Goal: Task Accomplishment & Management: Manage account settings

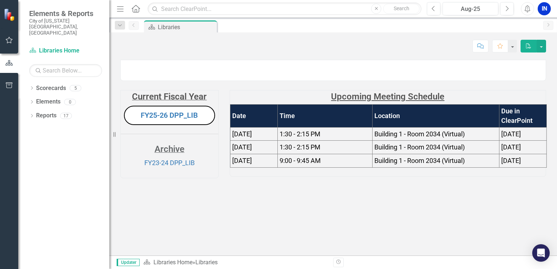
click at [123, 6] on icon "button" at bounding box center [120, 8] width 7 height 5
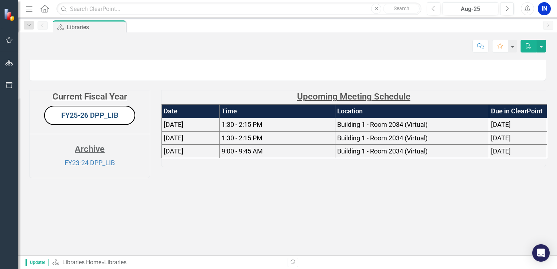
click at [77, 120] on link "FY25-26 DPP_LIB" at bounding box center [89, 115] width 57 height 9
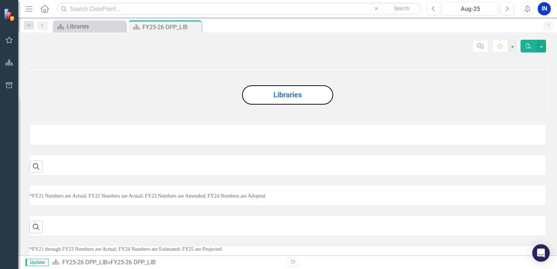
click at [453, 18] on div "Dropdown Search Scorecard Libraries Close Scorecard FY25-26 DPP_LIB Pin Previou…" at bounding box center [287, 25] width 539 height 15
click at [458, 12] on div "Aug-25" at bounding box center [470, 9] width 51 height 9
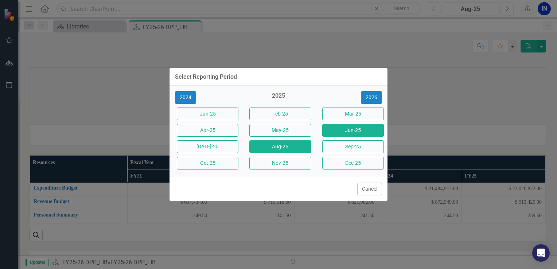
click at [372, 135] on button "Jun-25" at bounding box center [353, 130] width 62 height 13
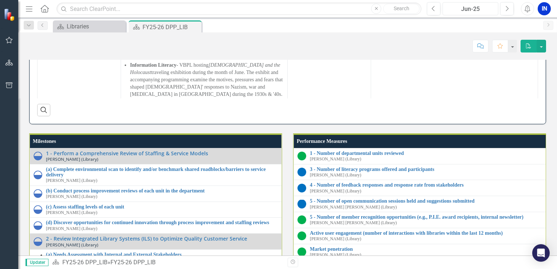
scroll to position [83, 0]
click at [23, 50] on div "Score: N/A Jun-25 Completed Comment Favorite PDF" at bounding box center [287, 43] width 539 height 22
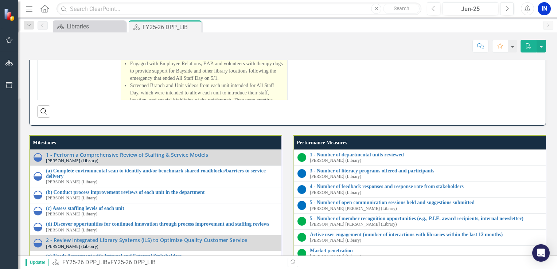
scroll to position [887, 0]
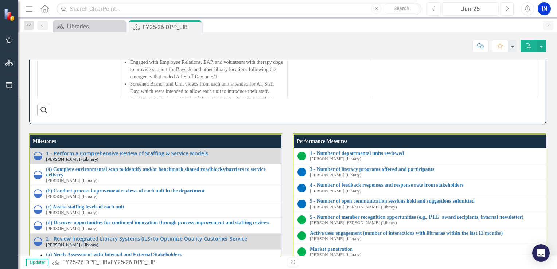
click at [483, 15] on div "Menu Home Search Close Search Previous Jun-25 Next Alerts IN User Edit Profile …" at bounding box center [287, 9] width 539 height 18
click at [477, 10] on div "Jun-25" at bounding box center [470, 9] width 51 height 9
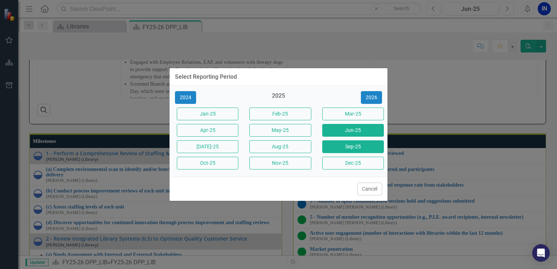
click at [357, 149] on button "Sep-25" at bounding box center [353, 146] width 62 height 13
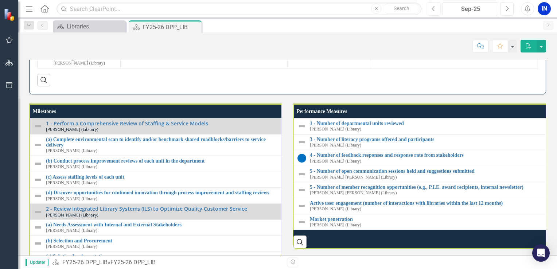
scroll to position [857, 0]
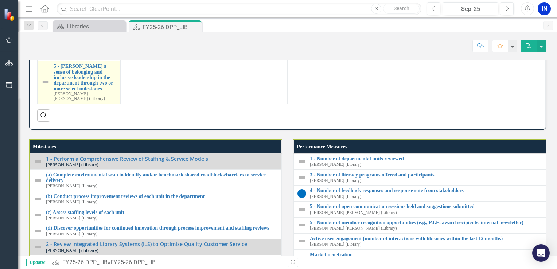
click at [41, 87] on img at bounding box center [45, 82] width 9 height 9
click at [46, 87] on img at bounding box center [45, 82] width 9 height 9
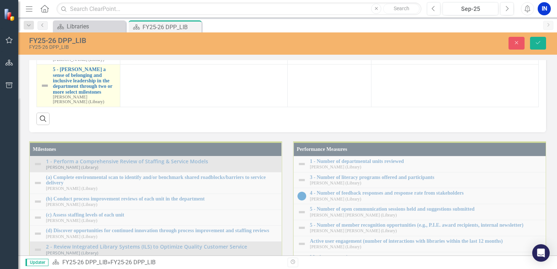
scroll to position [860, 0]
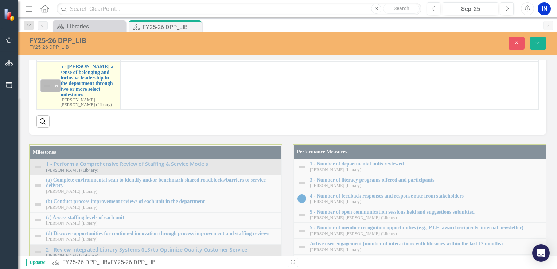
click at [53, 89] on icon "Expand" at bounding box center [56, 86] width 7 height 6
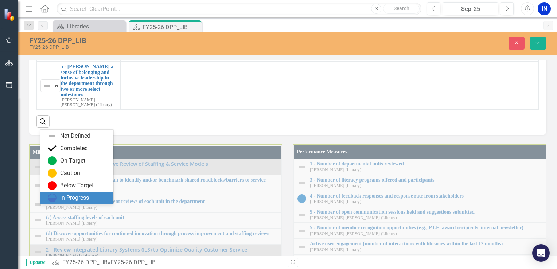
click at [70, 195] on div "In Progress" at bounding box center [74, 198] width 29 height 8
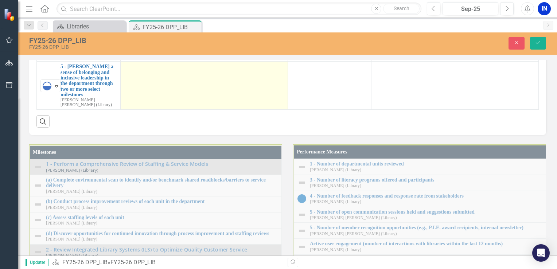
click at [146, 73] on div at bounding box center [204, 68] width 160 height 9
click at [167, 110] on td at bounding box center [203, 86] width 167 height 48
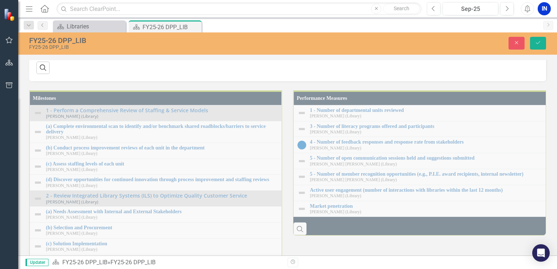
scroll to position [0, 0]
click at [180, 18] on p "Rich Text Area. Press ALT-0 for help." at bounding box center [204, 16] width 155 height 9
click at [176, 7] on button "Reveal or hide additional toolbar items" at bounding box center [182, 2] width 12 height 10
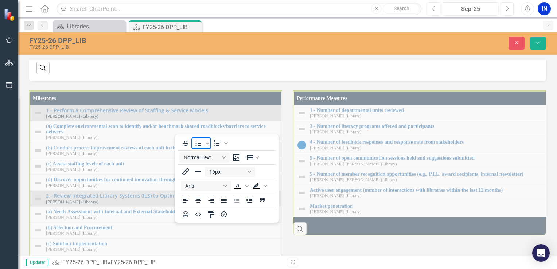
click at [199, 145] on icon "Bullet list" at bounding box center [198, 143] width 9 height 9
click at [147, 17] on li "Rich Text Area. Press ALT-0 for help." at bounding box center [211, 16] width 140 height 9
click at [180, 7] on button "Reveal or hide additional toolbar items" at bounding box center [182, 2] width 12 height 10
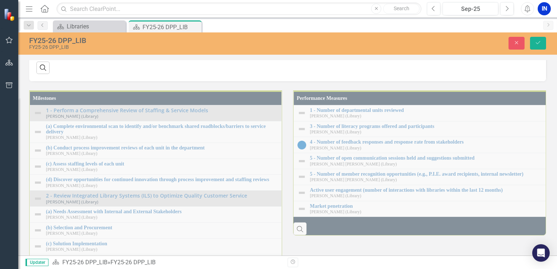
click at [156, 17] on li "Rich Text Area. Press ALT-0 for help." at bounding box center [211, 16] width 140 height 9
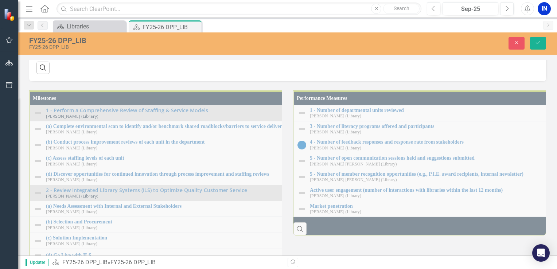
scroll to position [94, 0]
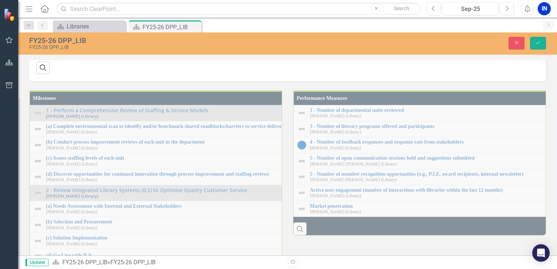
click at [537, 39] on button "Save" at bounding box center [538, 43] width 16 height 13
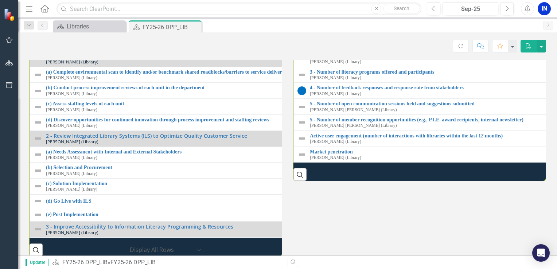
scroll to position [1057, 0]
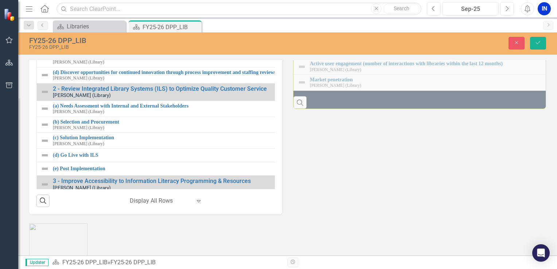
click at [55, 14] on icon "Expand" at bounding box center [56, 11] width 7 height 6
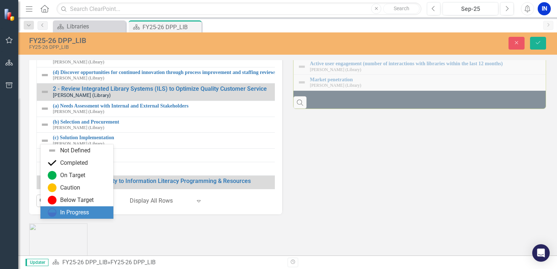
click at [64, 207] on div "In Progress" at bounding box center [76, 212] width 73 height 12
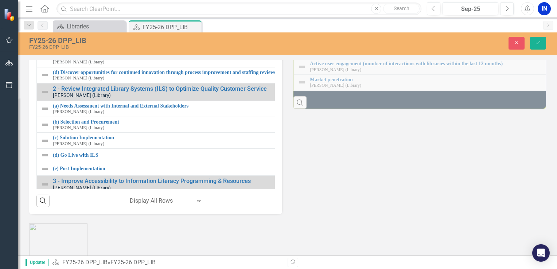
click at [43, 32] on img at bounding box center [44, 27] width 9 height 9
click at [57, 31] on icon "Expand" at bounding box center [56, 28] width 7 height 6
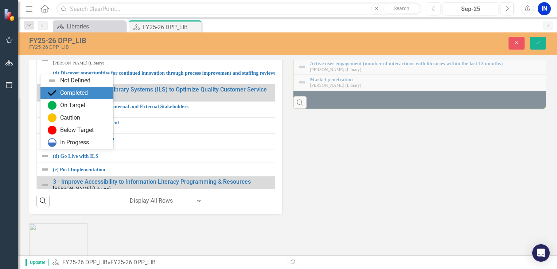
click at [74, 95] on div "Completed" at bounding box center [74, 93] width 28 height 8
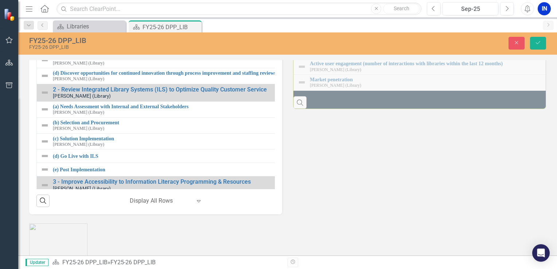
click at [45, 48] on img at bounding box center [44, 44] width 9 height 9
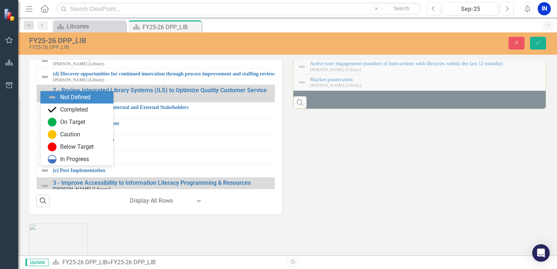
click at [50, 49] on img at bounding box center [47, 44] width 9 height 9
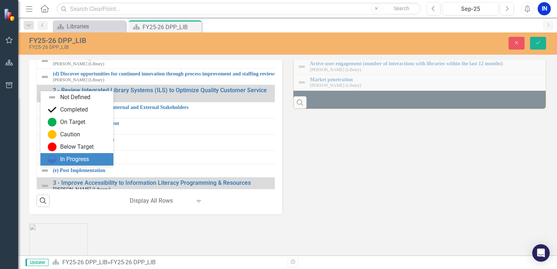
click at [67, 155] on div "In Progress" at bounding box center [74, 159] width 29 height 8
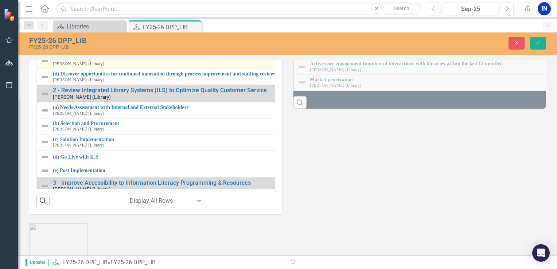
click at [47, 65] on img at bounding box center [44, 61] width 9 height 9
click at [52, 66] on div "Not Defined" at bounding box center [47, 61] width 9 height 9
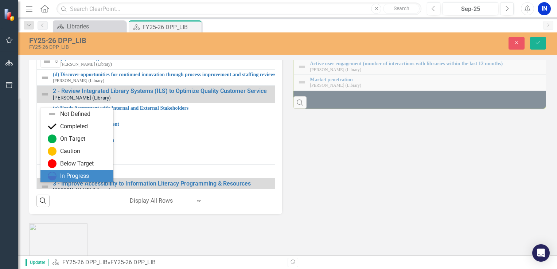
click at [67, 170] on div "In Progress" at bounding box center [76, 176] width 73 height 12
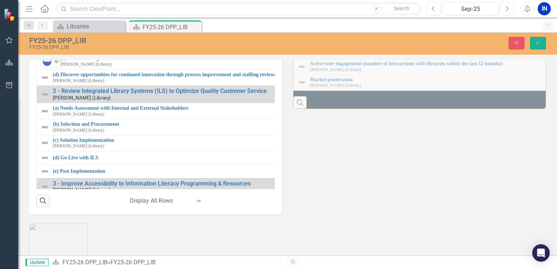
click at [535, 36] on div "FY25-26 DPP_LIB FY25-26 DPP_LIB Close Save" at bounding box center [287, 43] width 539 height 14
click at [538, 40] on icon "Save" at bounding box center [538, 42] width 7 height 5
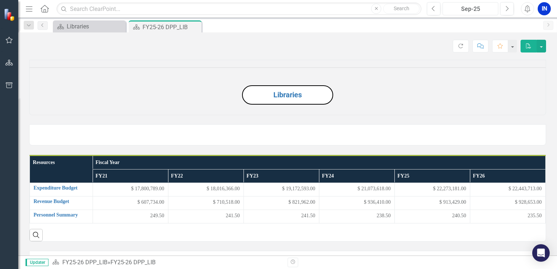
click at [478, 11] on div "Sep-25" at bounding box center [470, 9] width 51 height 9
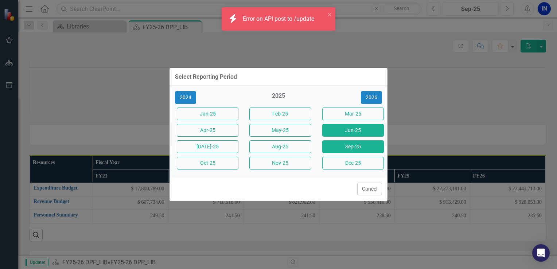
click at [344, 128] on button "Jun-25" at bounding box center [353, 130] width 62 height 13
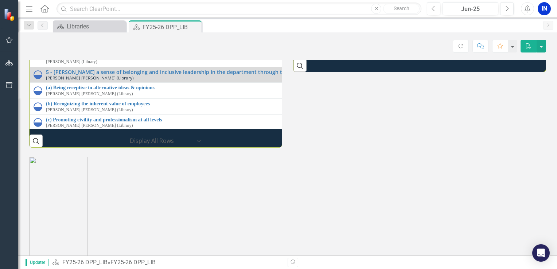
scroll to position [210, 0]
click at [477, 14] on button "Jun-25" at bounding box center [471, 8] width 56 height 13
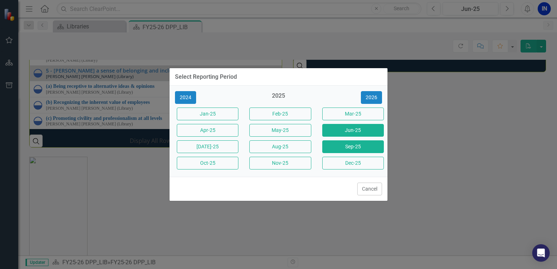
click at [343, 147] on button "Sep-25" at bounding box center [353, 146] width 62 height 13
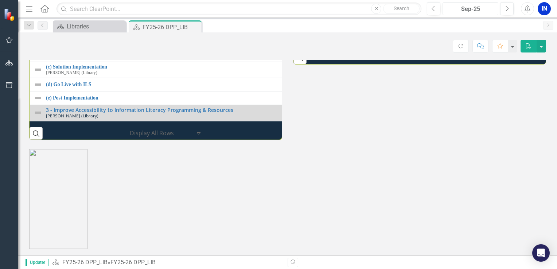
scroll to position [1086, 0]
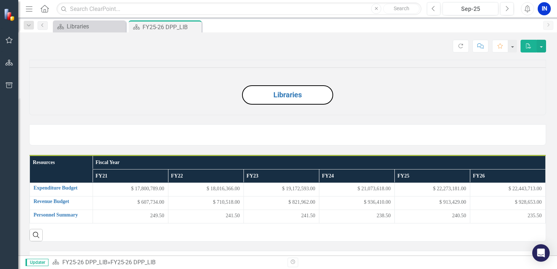
scroll to position [1086, 0]
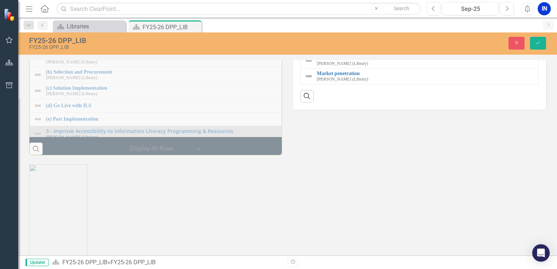
click at [52, 122] on div "Milestones 1 - Perform a Comprehensive Review of Staffing & Service Models [PER…" at bounding box center [156, 41] width 264 height 230
click at [517, 42] on icon "button" at bounding box center [516, 42] width 3 height 3
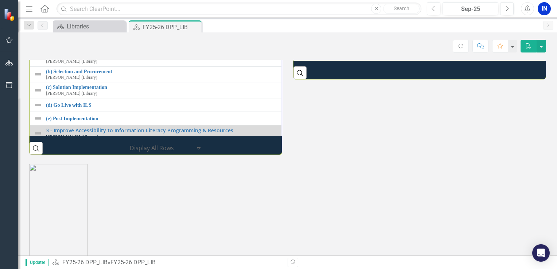
click at [319, 53] on link "Market penetration" at bounding box center [426, 49] width 232 height 5
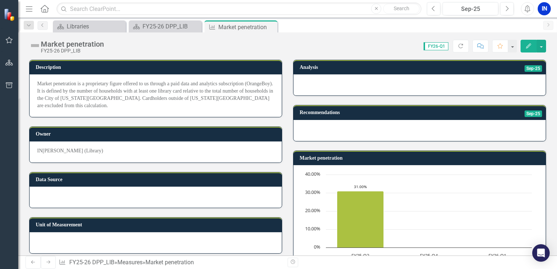
click at [530, 43] on icon "Edit" at bounding box center [528, 45] width 7 height 5
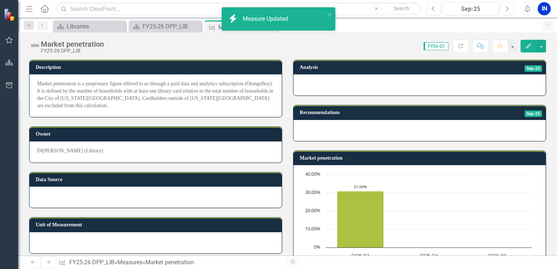
scroll to position [36, 0]
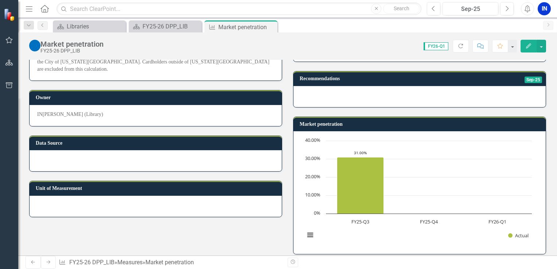
click at [531, 44] on icon "button" at bounding box center [528, 45] width 5 height 5
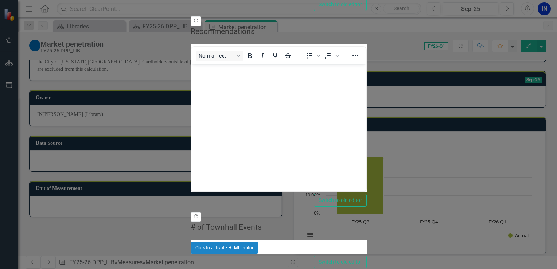
scroll to position [0, 0]
drag, startPoint x: 423, startPoint y: -127, endPoint x: 183, endPoint y: -120, distance: 240.0
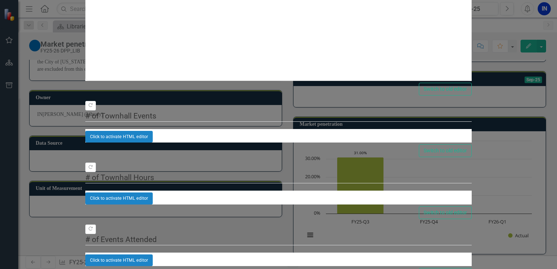
type textarea "30.00"
type textarea "30"
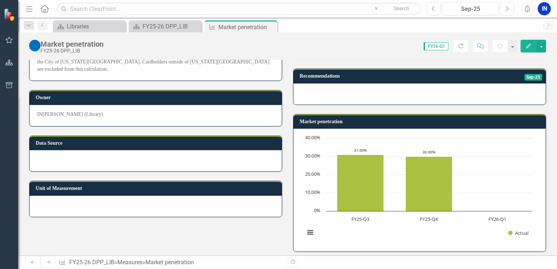
click at [529, 46] on icon "button" at bounding box center [528, 45] width 5 height 5
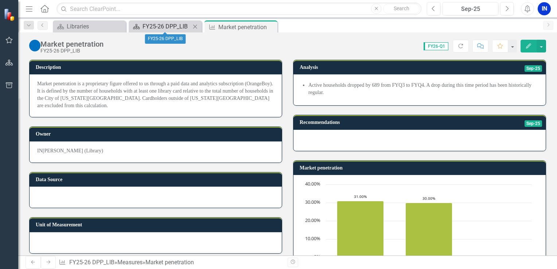
click at [184, 30] on div "FY25-26 DPP_LIB" at bounding box center [167, 26] width 48 height 9
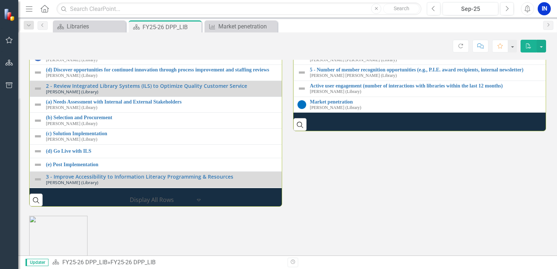
scroll to position [1130, 0]
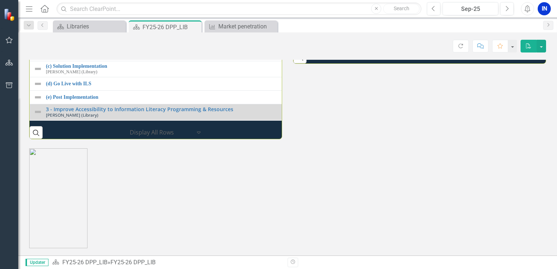
click at [359, 21] on link "Active user engagement (number of interactions with libraries within the last 1…" at bounding box center [559, 18] width 499 height 5
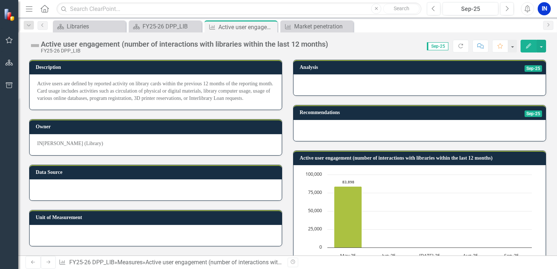
scroll to position [73, 0]
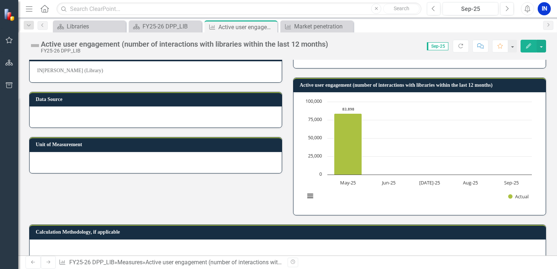
click at [528, 46] on icon "Edit" at bounding box center [528, 45] width 7 height 5
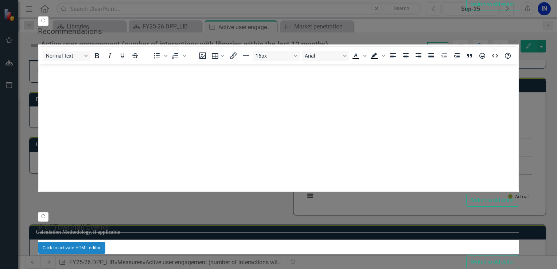
scroll to position [0, 0]
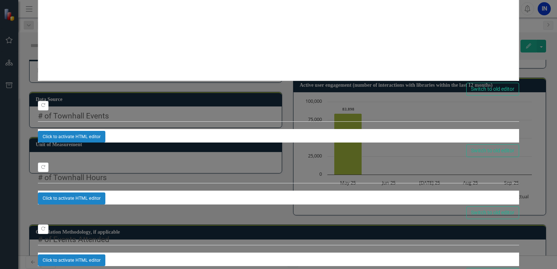
type textarea "77371"
type textarea "80000"
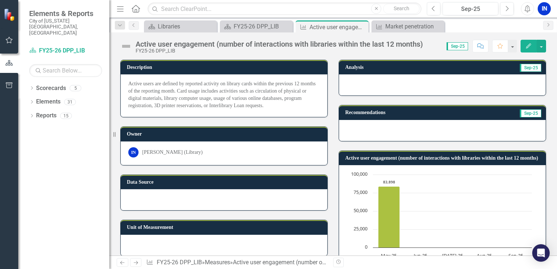
scroll to position [36, 0]
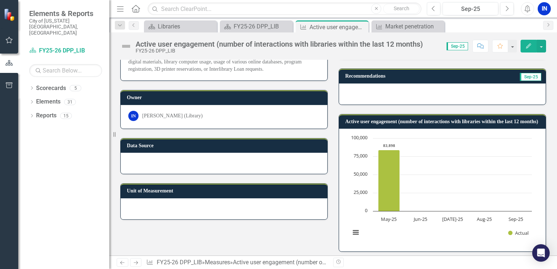
click at [525, 48] on button "Edit" at bounding box center [529, 46] width 16 height 13
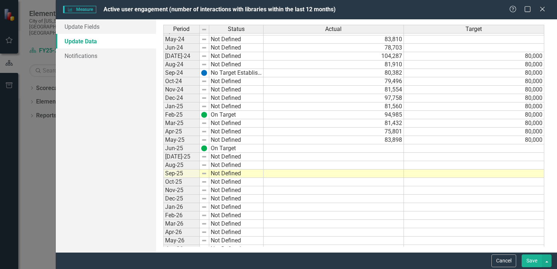
scroll to position [0, 0]
click at [380, 155] on tbody "2023 Not Defined Jan-23 Not Defined 80,257 Feb-23 Not Defined 71,340 Mar-23 Not…" at bounding box center [353, 68] width 381 height 369
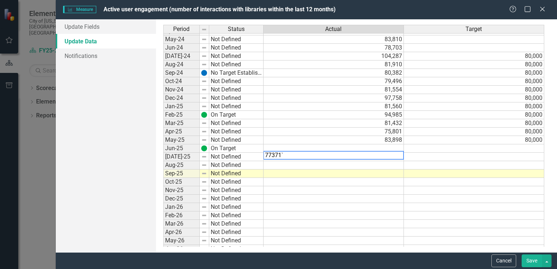
type textarea "77371"
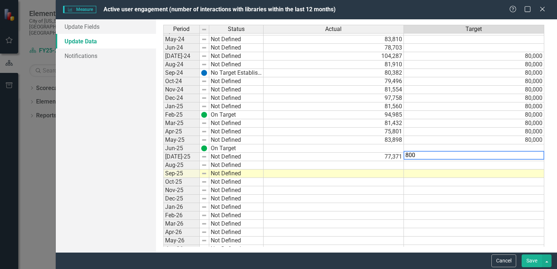
type textarea "8000"
type textarea "80000"
click at [331, 141] on td "83,898" at bounding box center [334, 140] width 140 height 8
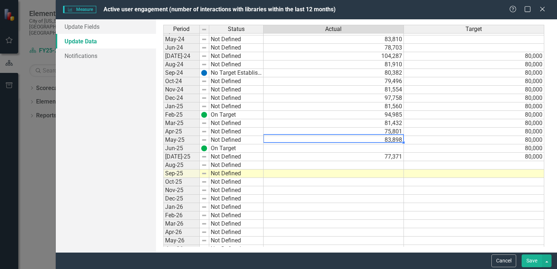
click at [342, 147] on td at bounding box center [334, 148] width 140 height 8
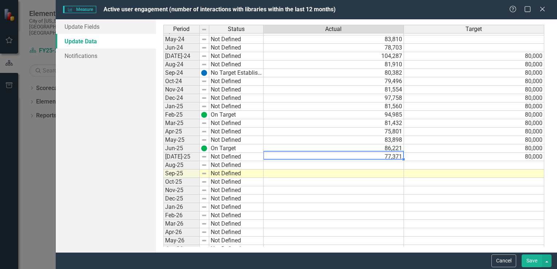
type textarea "77371"
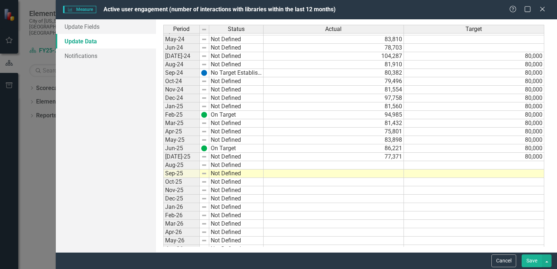
click at [529, 260] on button "Save" at bounding box center [532, 260] width 20 height 13
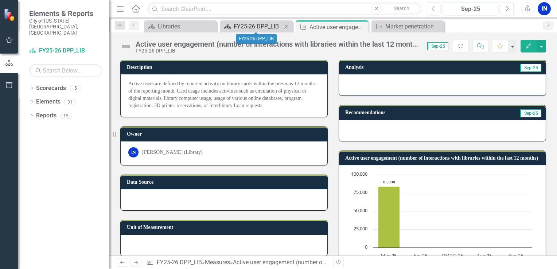
click at [234, 27] on div "FY25-26 DPP_LIB" at bounding box center [258, 26] width 48 height 9
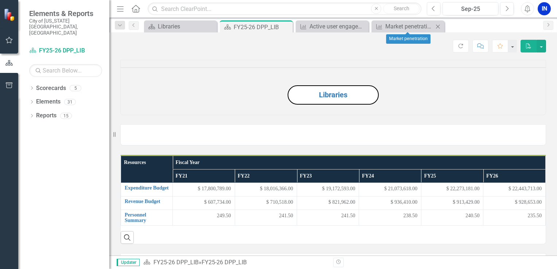
click at [437, 24] on icon "Close" at bounding box center [437, 27] width 7 height 6
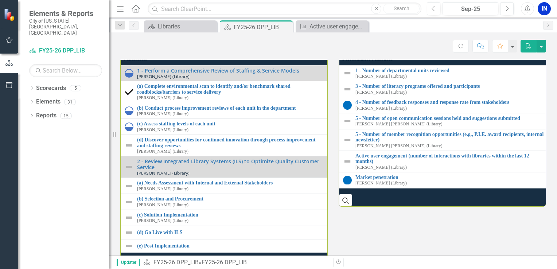
scroll to position [1094, 0]
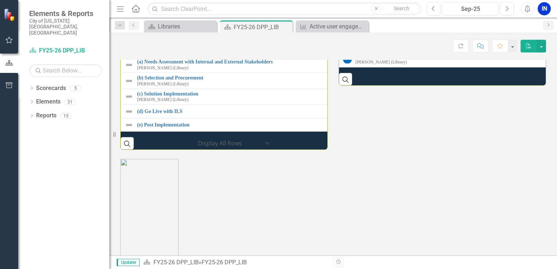
click at [386, 43] on link "Active user engagement (number of interactions with libraries within the last 1…" at bounding box center [451, 37] width 192 height 11
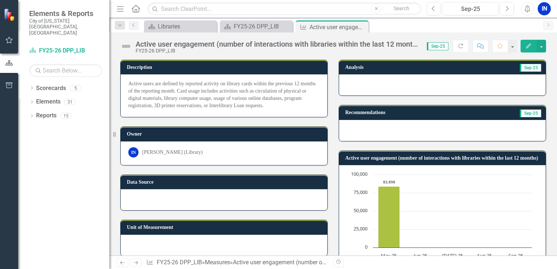
click at [526, 42] on button "Edit" at bounding box center [529, 46] width 16 height 13
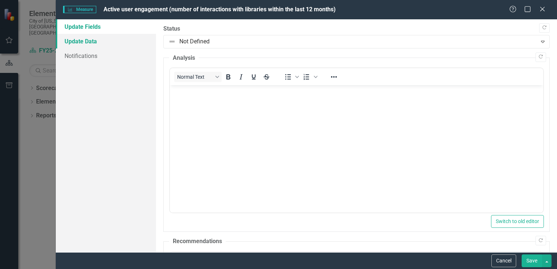
click at [70, 39] on link "Update Data" at bounding box center [106, 41] width 100 height 15
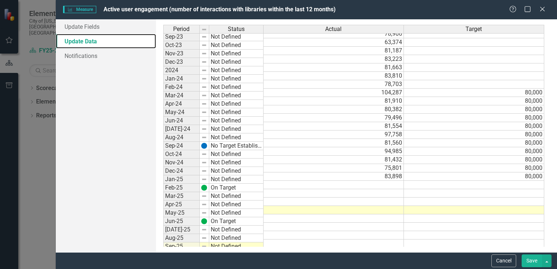
scroll to position [365, 0]
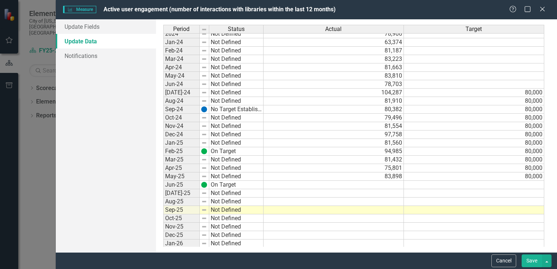
click at [373, 190] on tbody "2023 Not Defined Jan-23 Not Defined 80,257 Feb-23 Not Defined 71,340 Mar-23 Not…" at bounding box center [353, 105] width 381 height 369
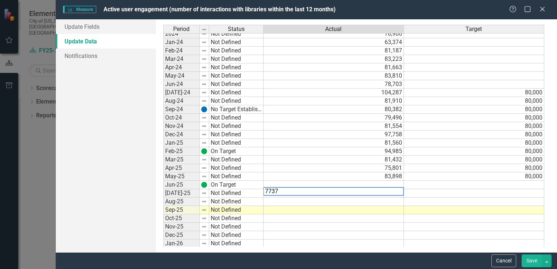
type textarea "77371"
type textarea "86221"
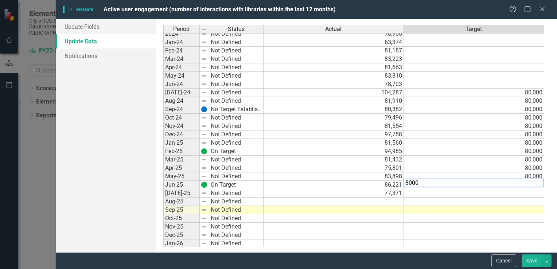
type textarea "80000"
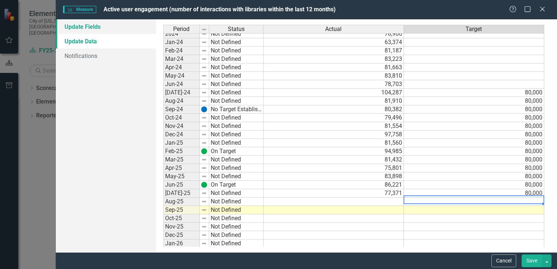
click at [103, 30] on link "Update Fields" at bounding box center [106, 26] width 100 height 15
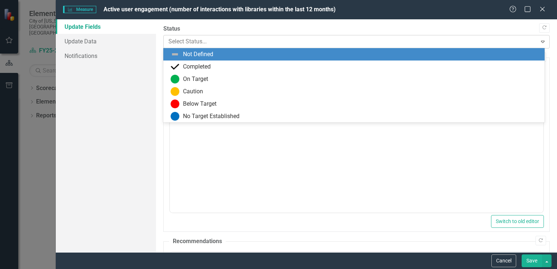
click at [456, 37] on div at bounding box center [350, 42] width 364 height 10
click at [321, 39] on div at bounding box center [350, 42] width 364 height 10
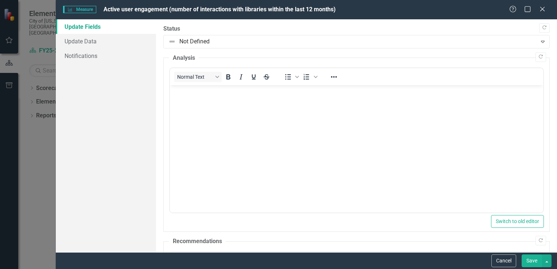
click at [232, 109] on body "Rich Text Area. Press ALT-0 for help." at bounding box center [356, 139] width 373 height 109
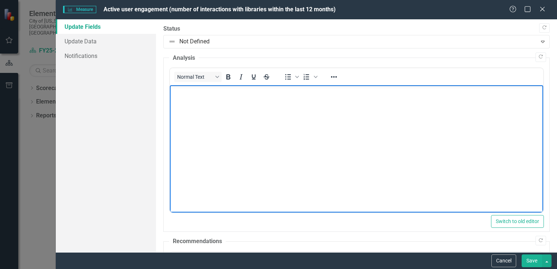
click at [249, 143] on body "Rich Text Area. Press ALT-0 for help." at bounding box center [356, 139] width 373 height 109
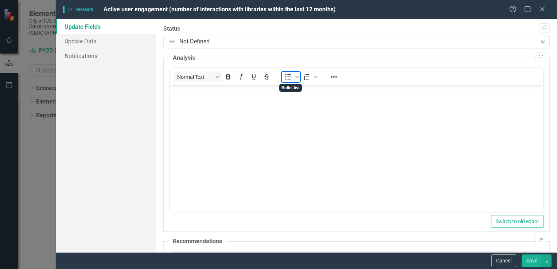
click at [286, 77] on icon "Bullet list" at bounding box center [288, 77] width 9 height 9
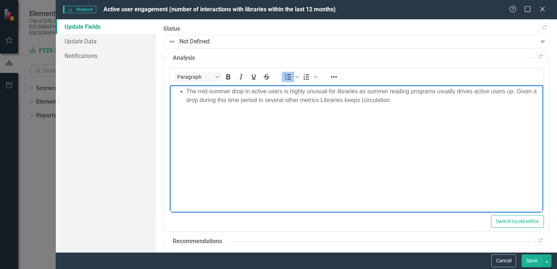
click at [364, 103] on li "The mid-summer drop in active users is highly unusual for libraries as summer r…" at bounding box center [363, 95] width 355 height 17
click at [470, 96] on li "The mid-summer drop in active users is highly unusual for libraries as summer r…" at bounding box center [363, 95] width 355 height 17
click at [460, 106] on body "The mid-summer drop in active users is highly unusual for libraries as summer r…" at bounding box center [356, 139] width 373 height 109
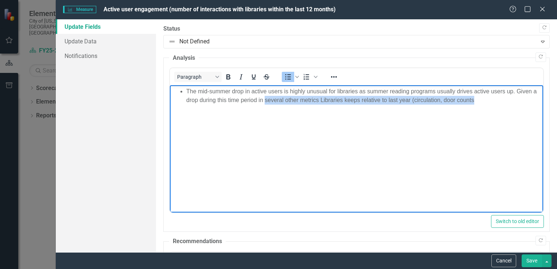
drag, startPoint x: 488, startPoint y: 100, endPoint x: 269, endPoint y: 104, distance: 219.2
click at [269, 104] on li "The mid-summer drop in active users is highly unusual for libraries as summer r…" at bounding box center [363, 95] width 355 height 17
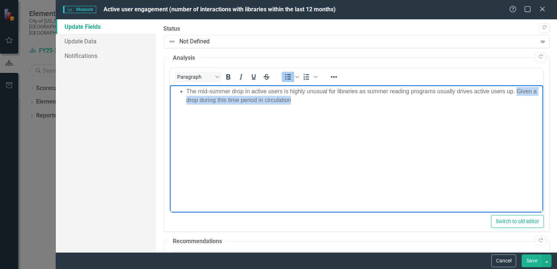
drag, startPoint x: 304, startPoint y: 103, endPoint x: 516, endPoint y: 96, distance: 211.2
click at [516, 96] on li "The mid-summer drop in active users is highly unusual for libraries as summer r…" at bounding box center [363, 95] width 355 height 17
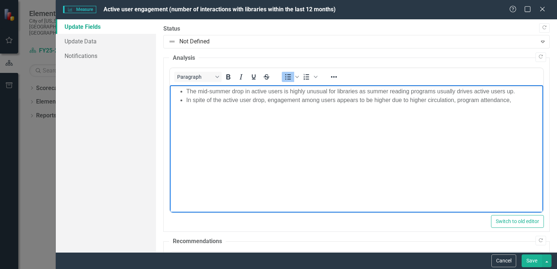
click at [390, 99] on li "In spite of the active user drop, engagement among users appears to be higher d…" at bounding box center [363, 100] width 355 height 9
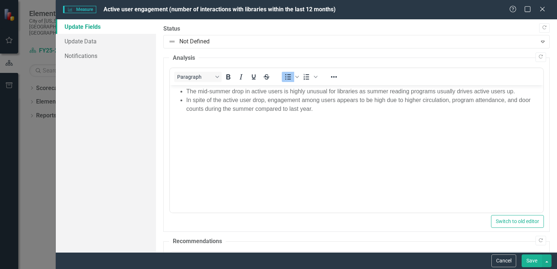
click at [540, 266] on button "Save" at bounding box center [532, 260] width 20 height 13
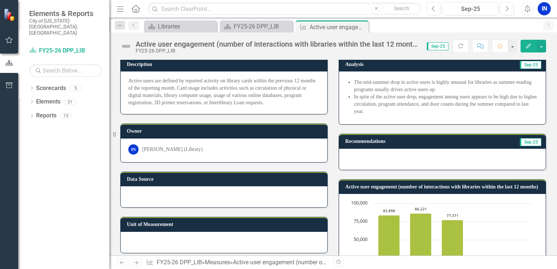
scroll to position [0, 0]
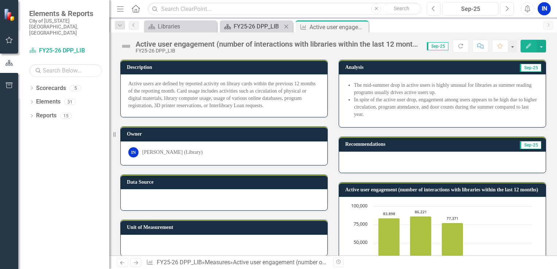
click at [242, 22] on div "FY25-26 DPP_LIB" at bounding box center [258, 26] width 48 height 9
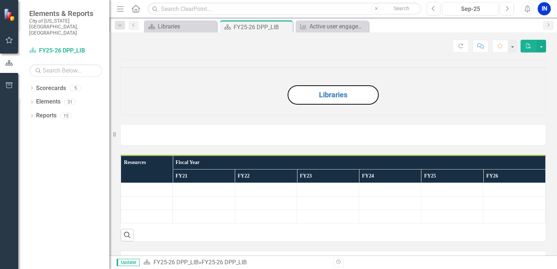
scroll to position [219, 0]
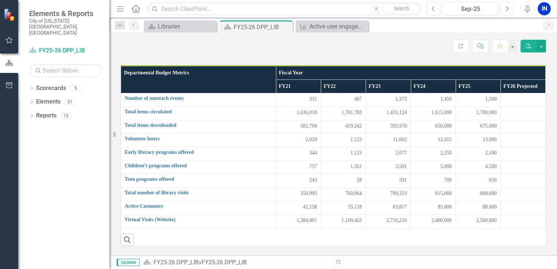
click at [121, 9] on icon "Menu" at bounding box center [120, 9] width 9 height 8
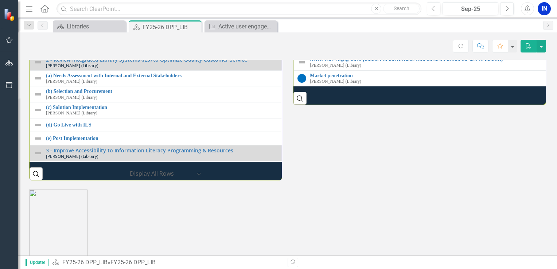
scroll to position [1049, 0]
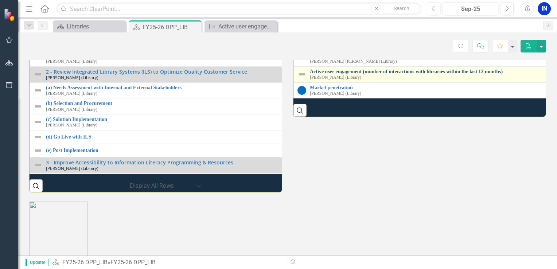
click at [346, 74] on link "Active user engagement (number of interactions with libraries within the last 1…" at bounding box center [515, 71] width 411 height 5
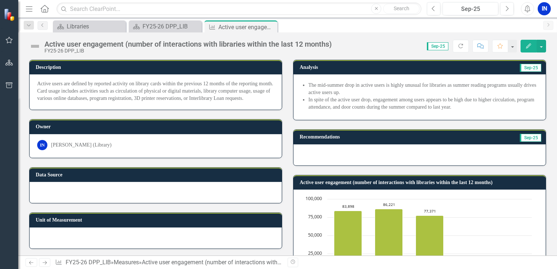
click at [36, 45] on img at bounding box center [35, 46] width 12 height 12
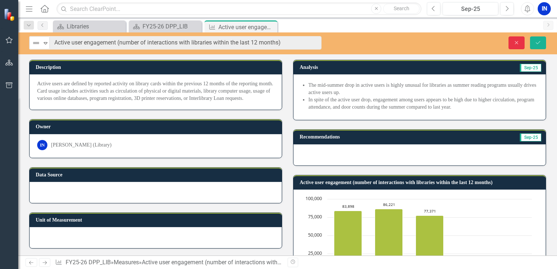
click at [511, 40] on button "Close" at bounding box center [517, 42] width 16 height 13
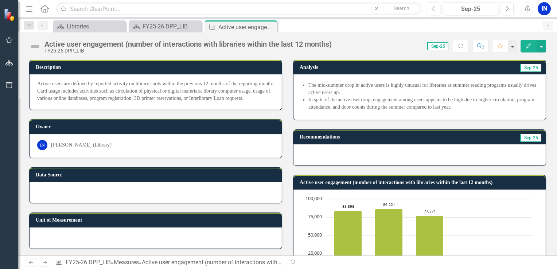
click at [530, 43] on icon "button" at bounding box center [528, 45] width 5 height 5
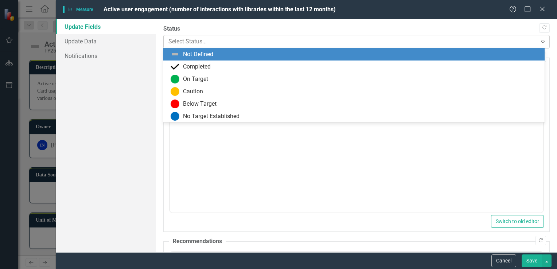
click at [204, 38] on div at bounding box center [350, 42] width 364 height 10
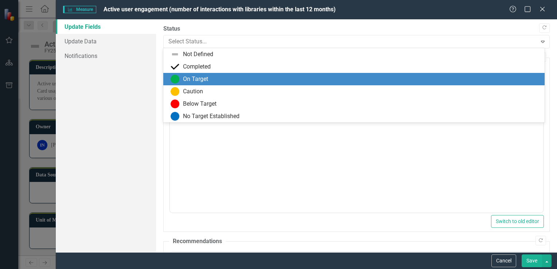
click at [192, 74] on div "On Target" at bounding box center [353, 79] width 381 height 12
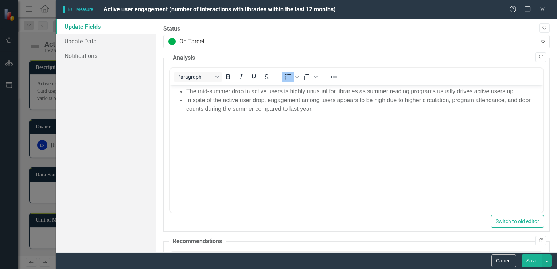
click at [535, 258] on button "Save" at bounding box center [532, 260] width 20 height 13
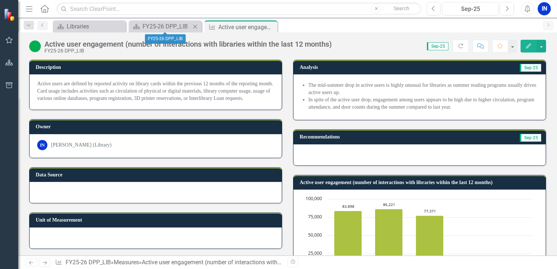
click at [160, 21] on div "Scorecard FY25-26 DPP_LIB Close" at bounding box center [165, 26] width 73 height 12
click at [158, 28] on div "FY25-26 DPP_LIB" at bounding box center [167, 26] width 48 height 9
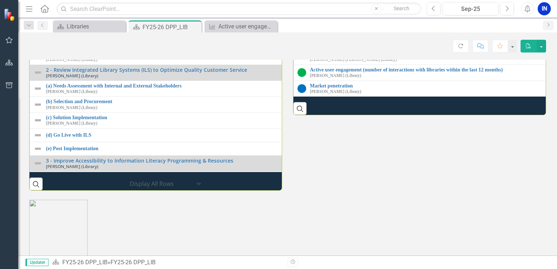
scroll to position [1094, 0]
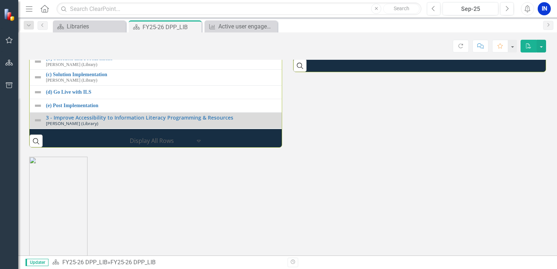
click at [343, 30] on link "Active user engagement (number of interactions with libraries within the last 1…" at bounding box center [560, 26] width 501 height 5
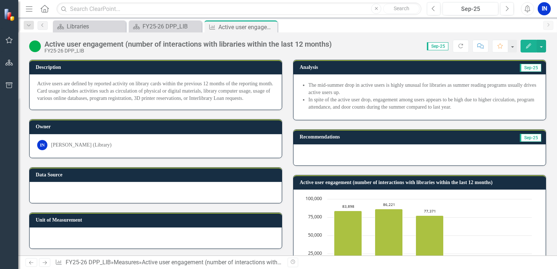
click at [528, 43] on button "Edit" at bounding box center [529, 46] width 16 height 13
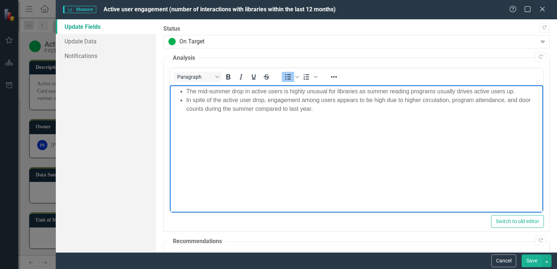
click at [338, 112] on li "In spite of the active user drop, engagement among users appears to be high due…" at bounding box center [363, 104] width 355 height 17
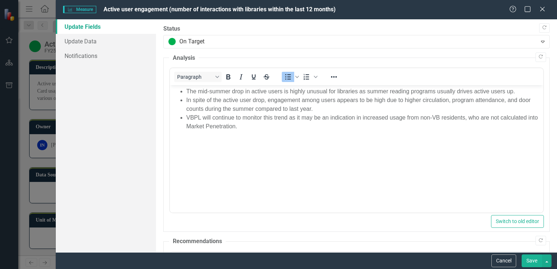
click at [530, 258] on button "Save" at bounding box center [532, 260] width 20 height 13
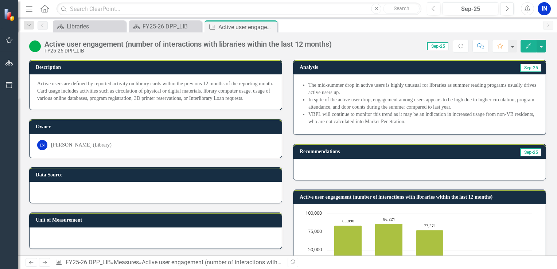
click at [532, 48] on icon "Edit" at bounding box center [528, 45] width 7 height 5
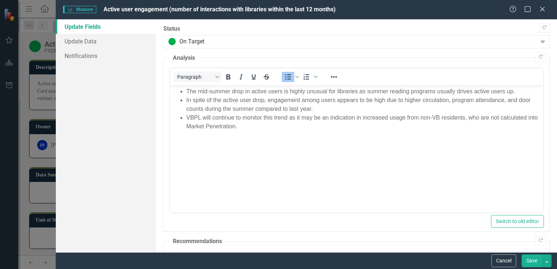
click at [250, 129] on li "VBPL will continue to monitor this trend as it may be an indication in increase…" at bounding box center [363, 121] width 355 height 17
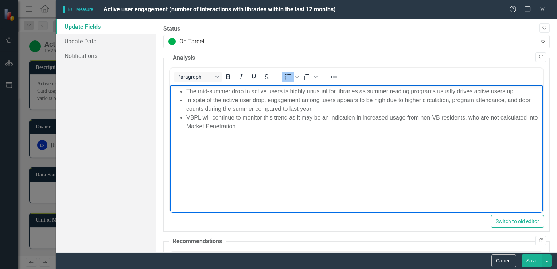
click at [248, 126] on li "VBPL will continue to monitor this trend as it may be an indication in increase…" at bounding box center [363, 121] width 355 height 17
click at [531, 261] on button "Save" at bounding box center [532, 260] width 20 height 13
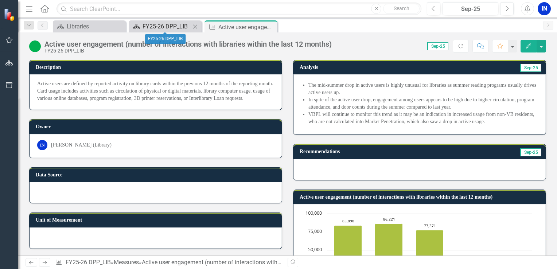
click at [149, 30] on div "FY25-26 DPP_LIB" at bounding box center [167, 26] width 48 height 9
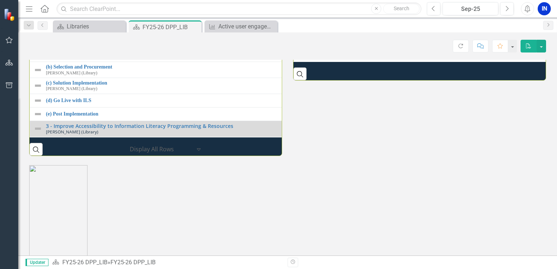
scroll to position [1094, 0]
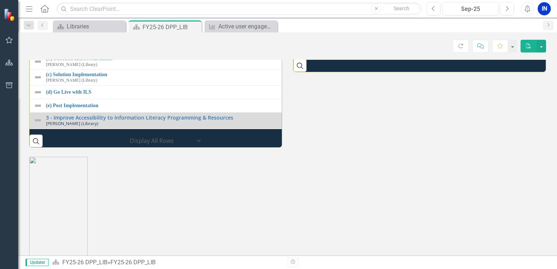
click at [330, 46] on link "Market penetration" at bounding box center [560, 42] width 501 height 5
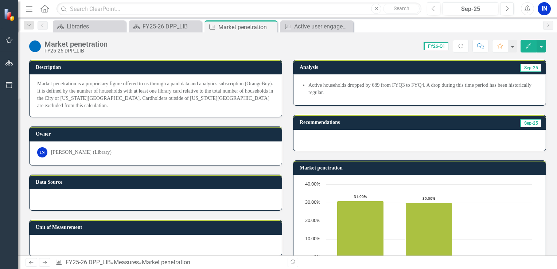
click at [531, 48] on icon "Edit" at bounding box center [528, 45] width 7 height 5
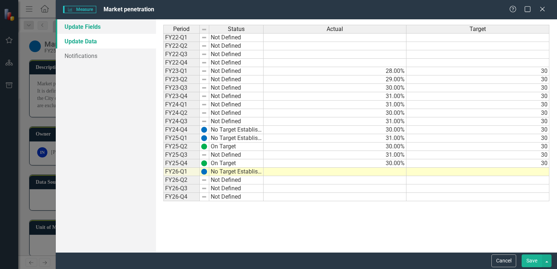
click at [102, 31] on link "Update Fields" at bounding box center [106, 26] width 100 height 15
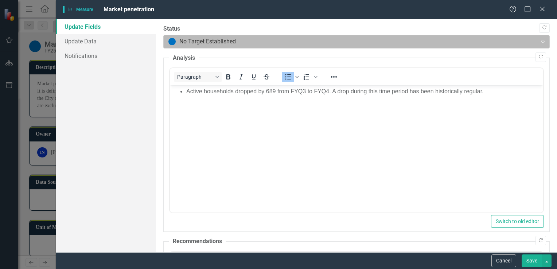
click at [539, 40] on icon "Expand" at bounding box center [542, 42] width 7 height 6
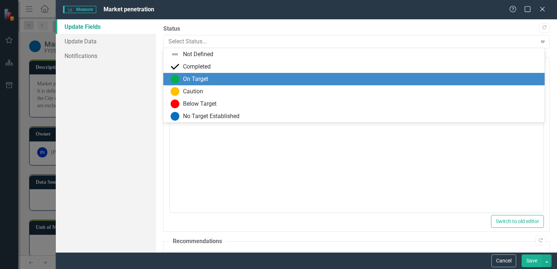
click at [214, 78] on div "On Target" at bounding box center [356, 79] width 370 height 9
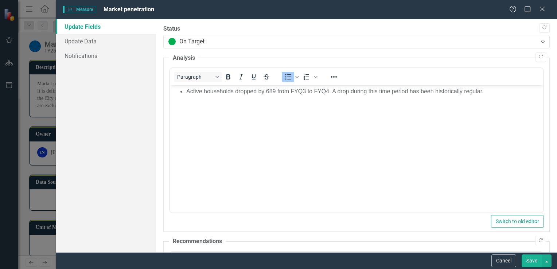
click at [533, 259] on button "Save" at bounding box center [532, 260] width 20 height 13
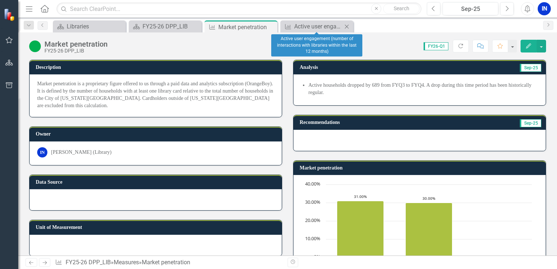
click at [345, 26] on icon "Close" at bounding box center [346, 27] width 7 height 6
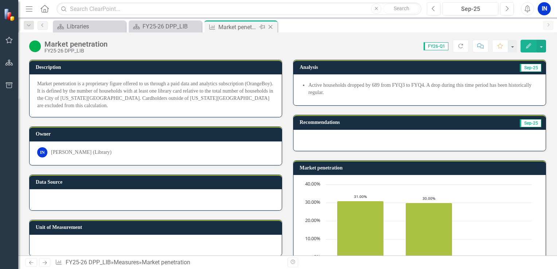
click at [271, 27] on icon "Close" at bounding box center [270, 27] width 7 height 6
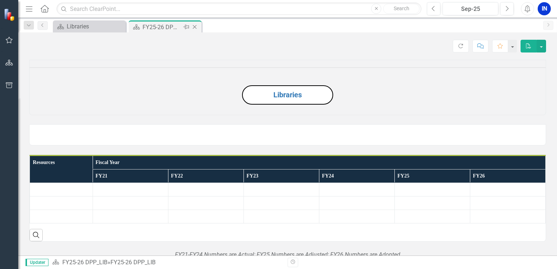
click at [167, 31] on div "FY25-26 DPP_LIB" at bounding box center [162, 27] width 39 height 9
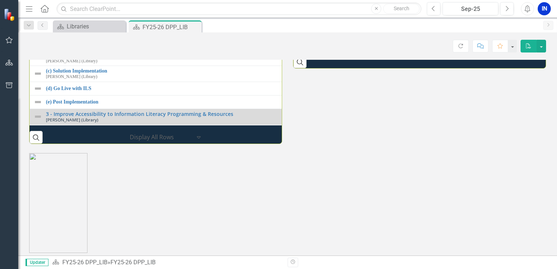
scroll to position [1091, 0]
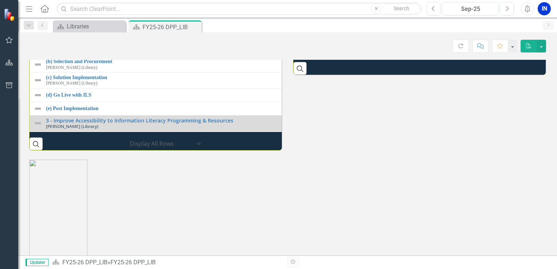
click at [316, 16] on link "5 - Number of member recognition opportunities (e.g., P.I.E. award recipients, …" at bounding box center [561, 13] width 503 height 5
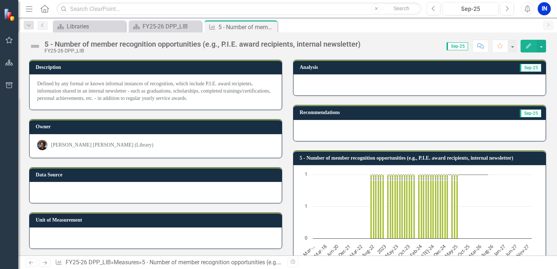
click at [524, 41] on button "Edit" at bounding box center [529, 46] width 16 height 13
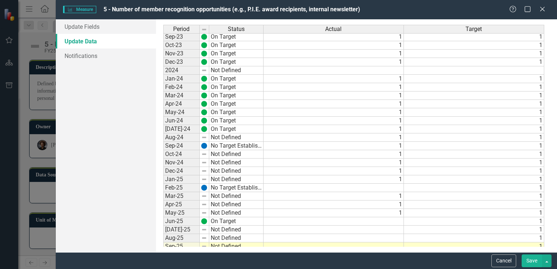
scroll to position [365, 0]
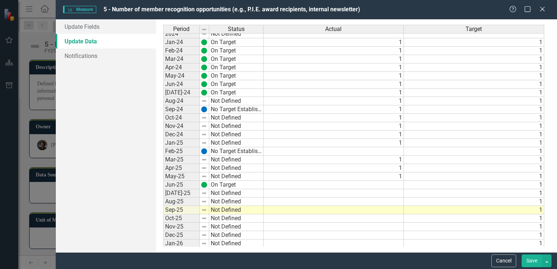
click at [390, 182] on tbody "2023 Not Defined Jan-23 On Target 1 1 Feb-23 On Target 1 1 Mar-23 On Target 1 1…" at bounding box center [353, 105] width 381 height 369
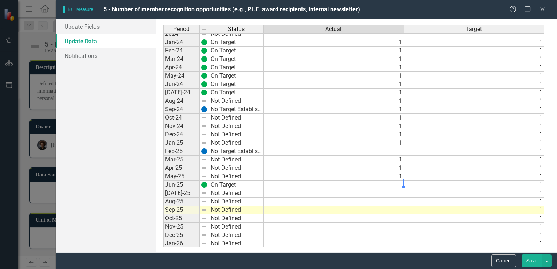
type textarea "1"
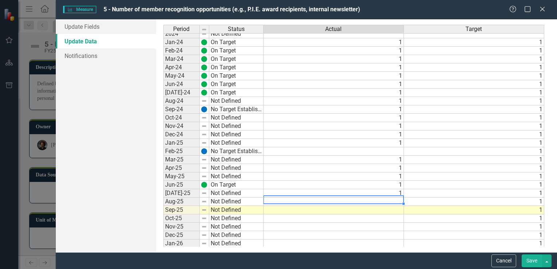
type textarea "1"
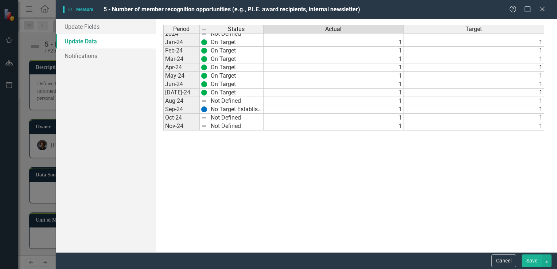
scroll to position [182, 0]
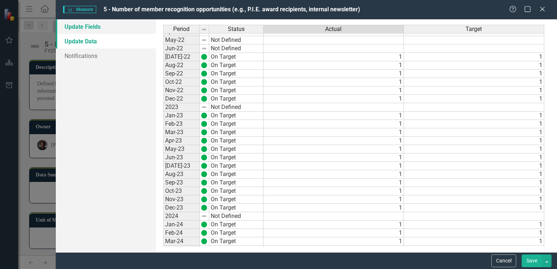
click at [83, 23] on link "Update Fields" at bounding box center [106, 26] width 100 height 15
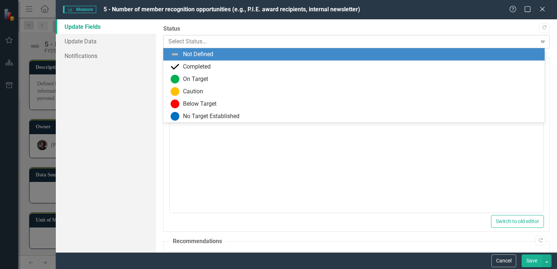
click at [280, 38] on div at bounding box center [350, 42] width 364 height 10
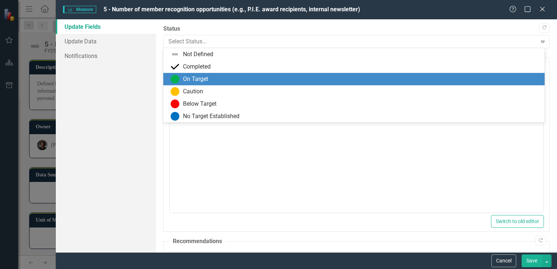
click at [189, 73] on div "On Target" at bounding box center [353, 79] width 381 height 12
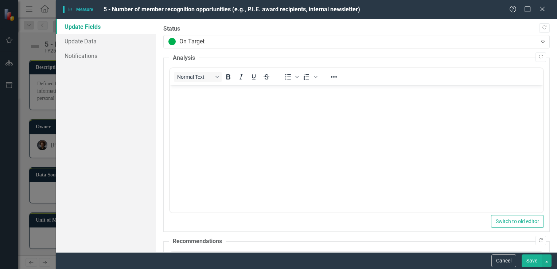
click at [230, 119] on body "Rich Text Area. Press ALT-0 for help." at bounding box center [356, 139] width 373 height 109
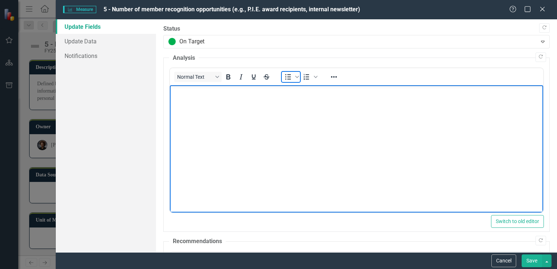
click at [287, 77] on icon "Bullet list" at bounding box center [288, 77] width 9 height 9
